Goal: Submit feedback/report problem

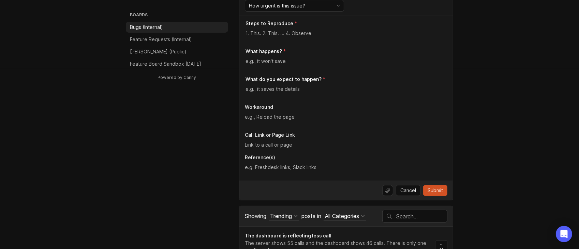
scroll to position [194, 0]
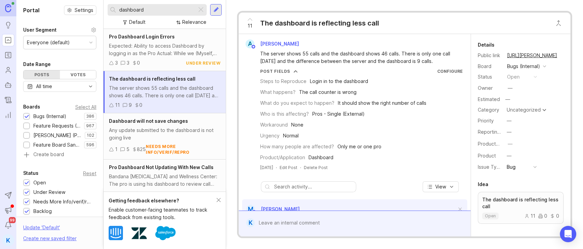
click at [251, 26] on span "11" at bounding box center [250, 25] width 5 height 7
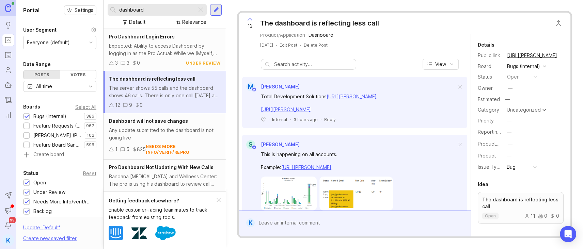
scroll to position [123, 0]
click at [306, 220] on div at bounding box center [360, 224] width 210 height 15
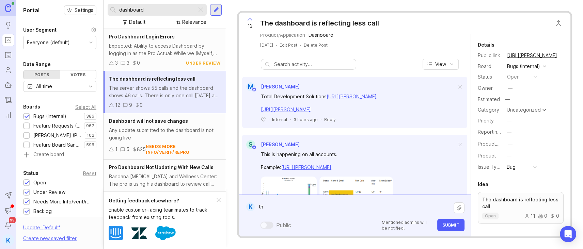
type textarea "t"
paste textarea "[URL][PERSON_NAME]"
type textarea "This is happening for this pro, [URL][PERSON_NAME]"
click at [453, 225] on span "Submit" at bounding box center [451, 225] width 17 height 5
